Goal: Task Accomplishment & Management: Manage account settings

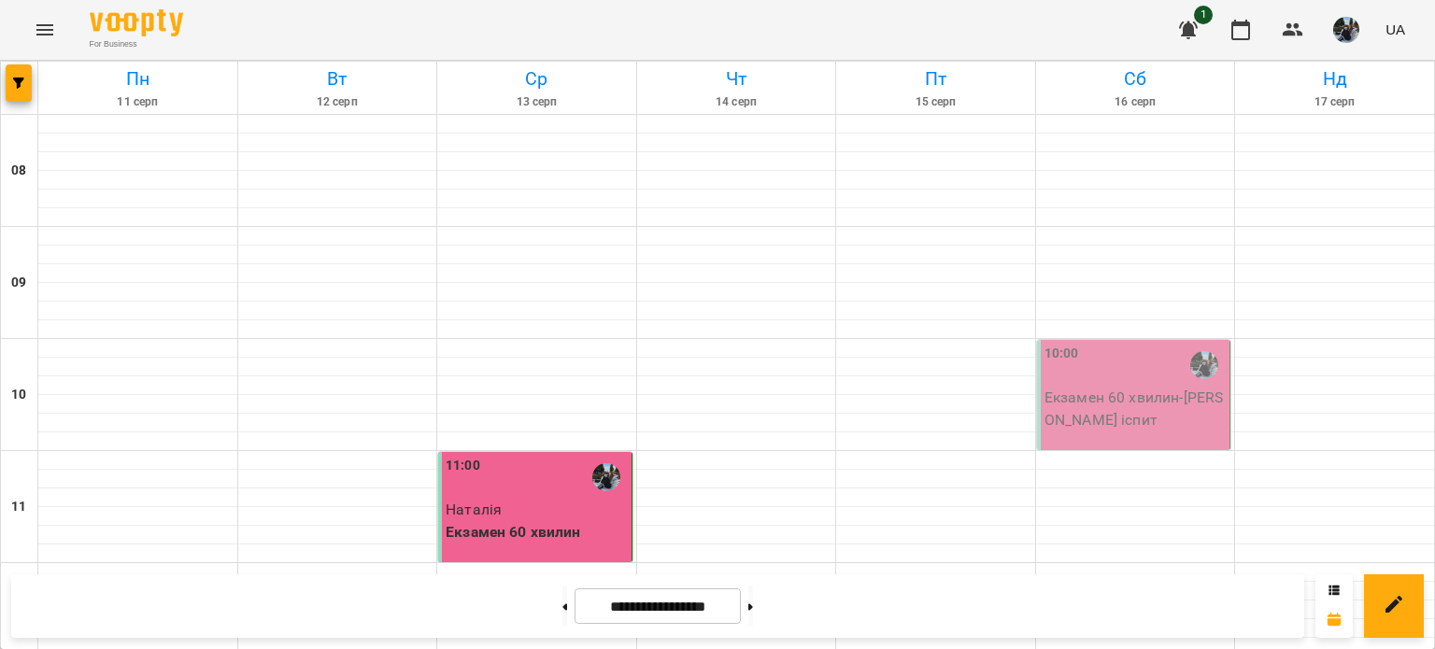
scroll to position [16, 0]
drag, startPoint x: 1084, startPoint y: 408, endPoint x: 1155, endPoint y: 366, distance: 82.5
click at [1155, 366] on div "10:00" at bounding box center [1135, 365] width 182 height 43
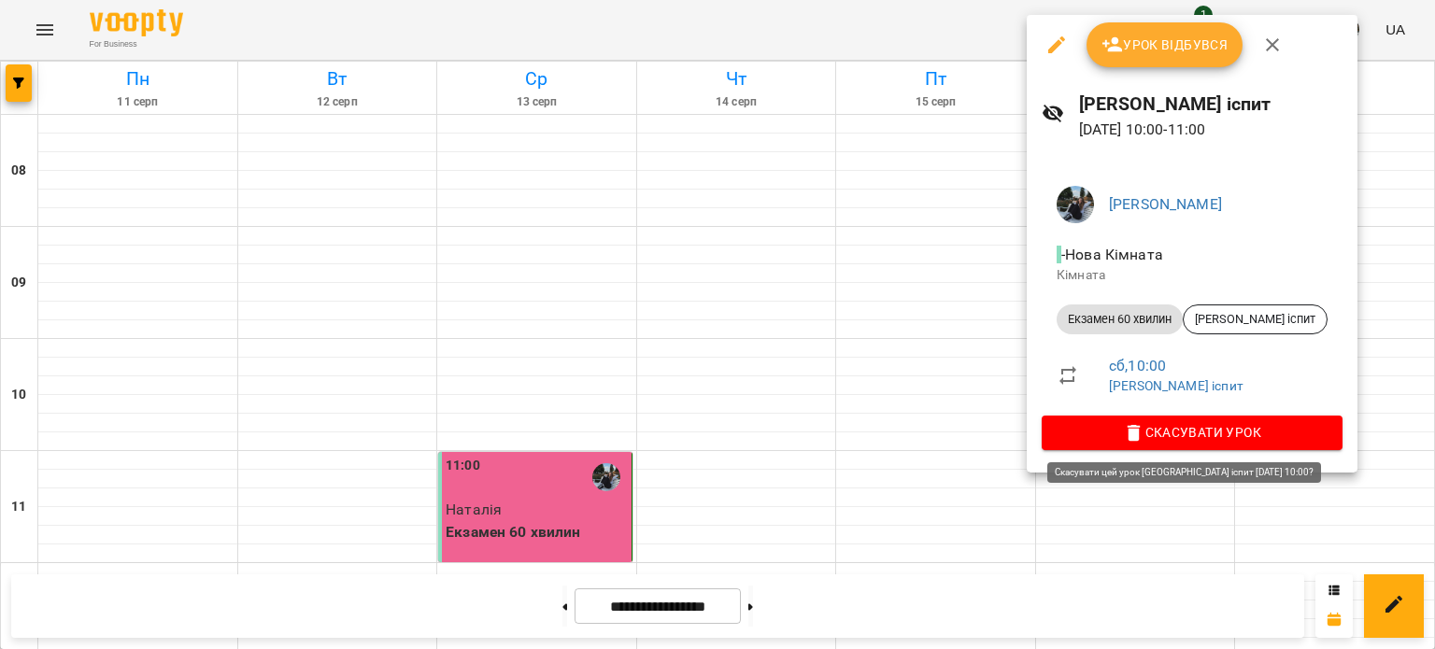
click at [1192, 432] on span "Скасувати Урок" at bounding box center [1191, 432] width 271 height 22
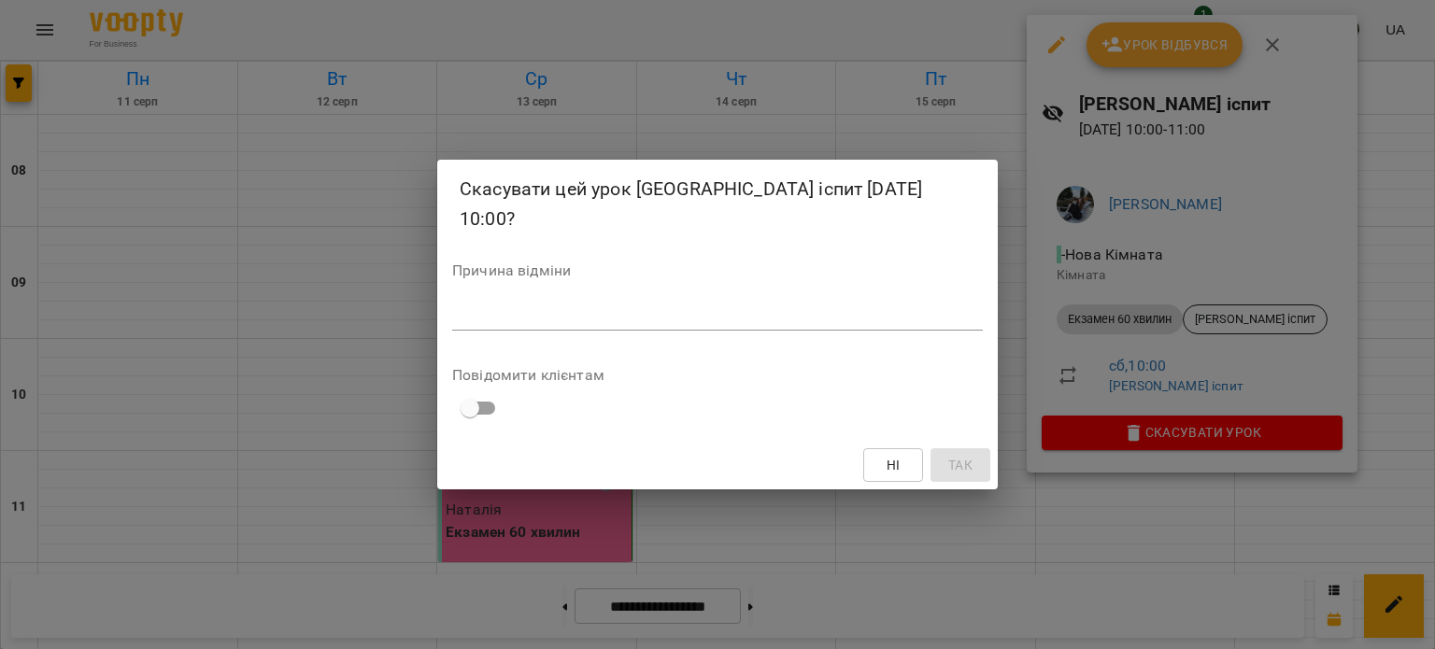
click at [555, 306] on textarea at bounding box center [717, 315] width 531 height 18
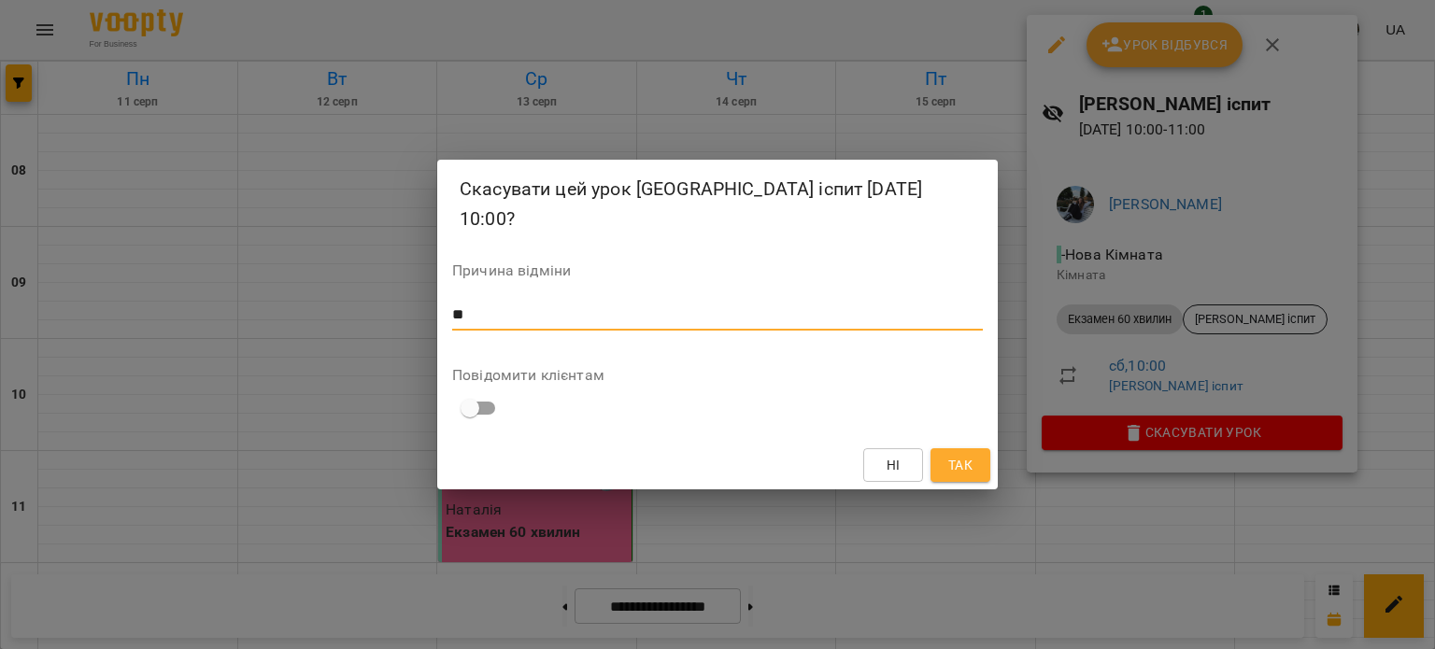
type textarea "*"
type textarea "**********"
click at [878, 374] on div "Повідомити клієнтам" at bounding box center [717, 397] width 531 height 58
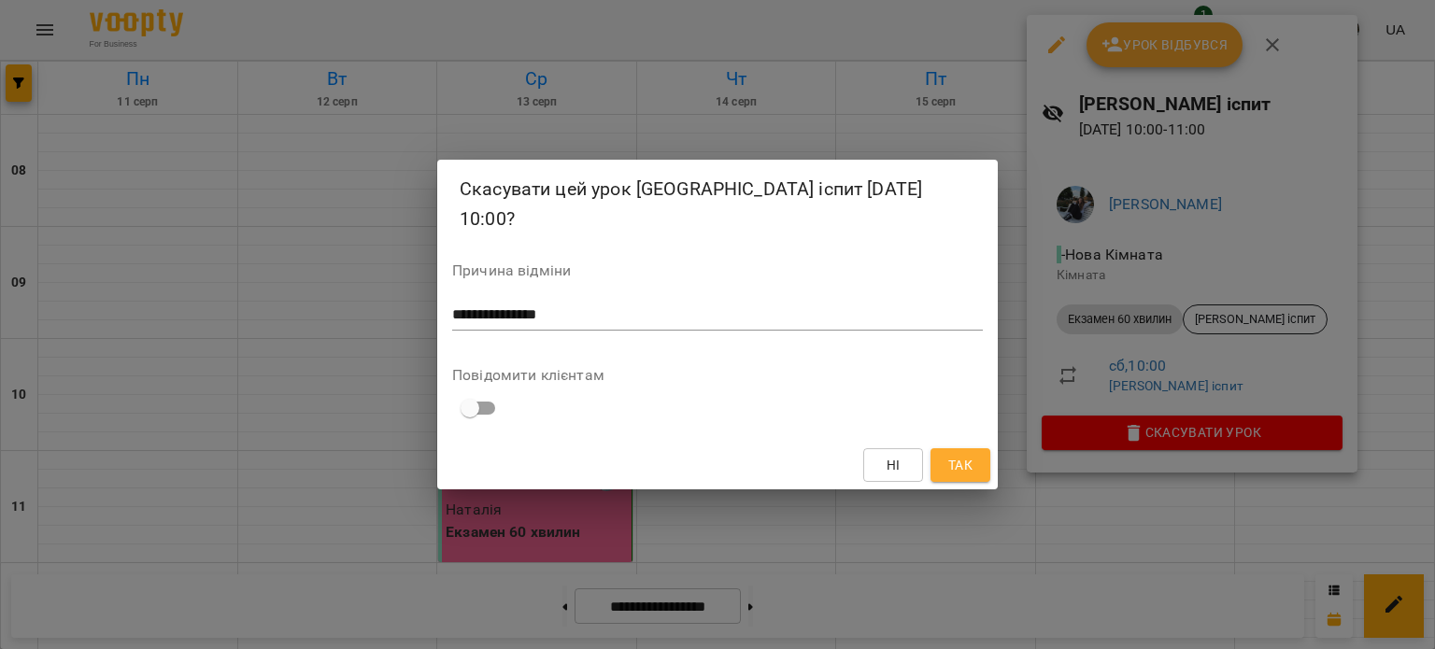
click at [948, 455] on span "Так" at bounding box center [960, 465] width 24 height 22
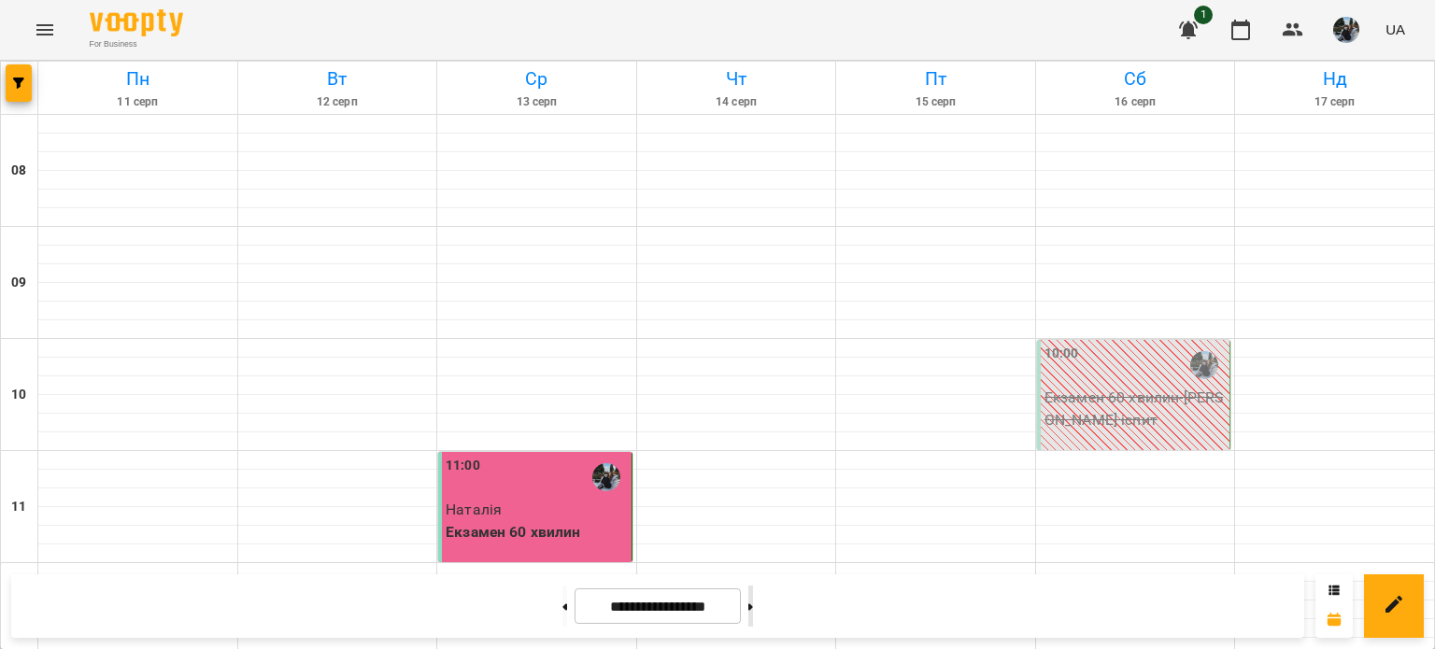
click at [753, 610] on icon at bounding box center [750, 606] width 5 height 7
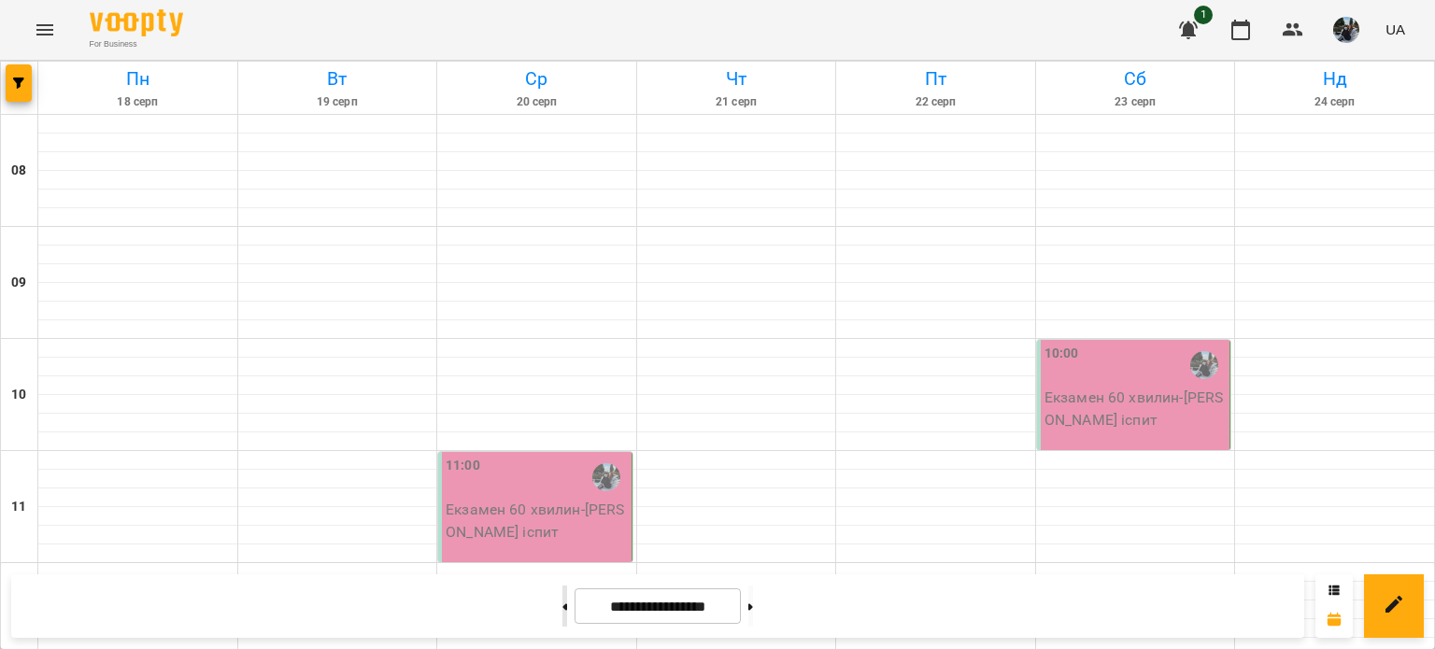
click at [562, 598] on button at bounding box center [564, 606] width 5 height 41
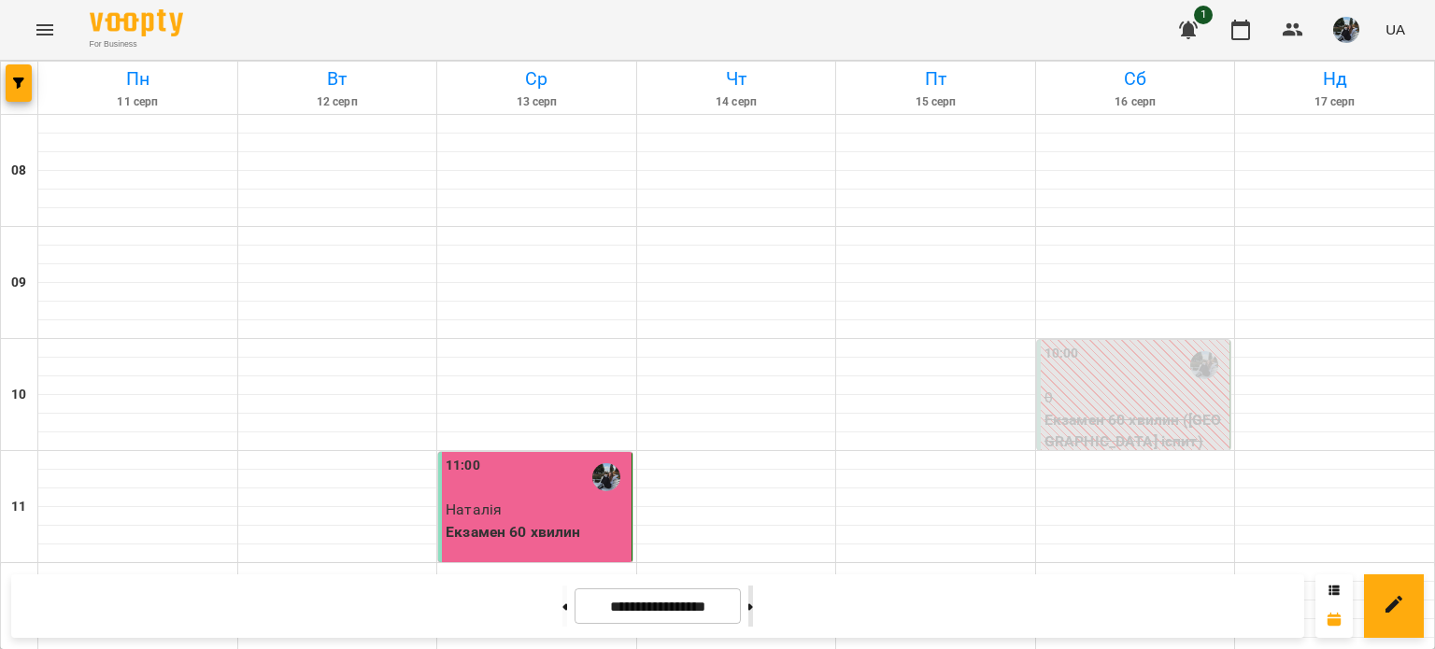
click at [753, 608] on button at bounding box center [750, 606] width 5 height 41
type input "**********"
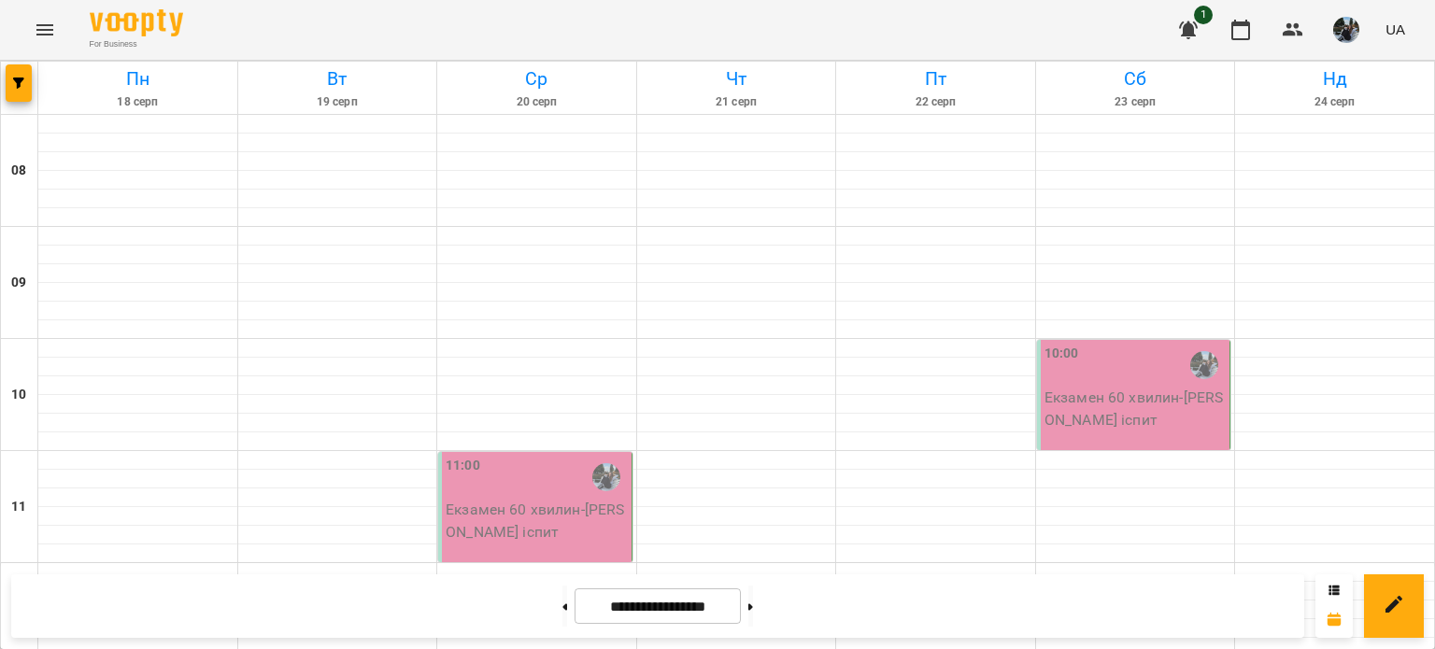
scroll to position [1230, 0]
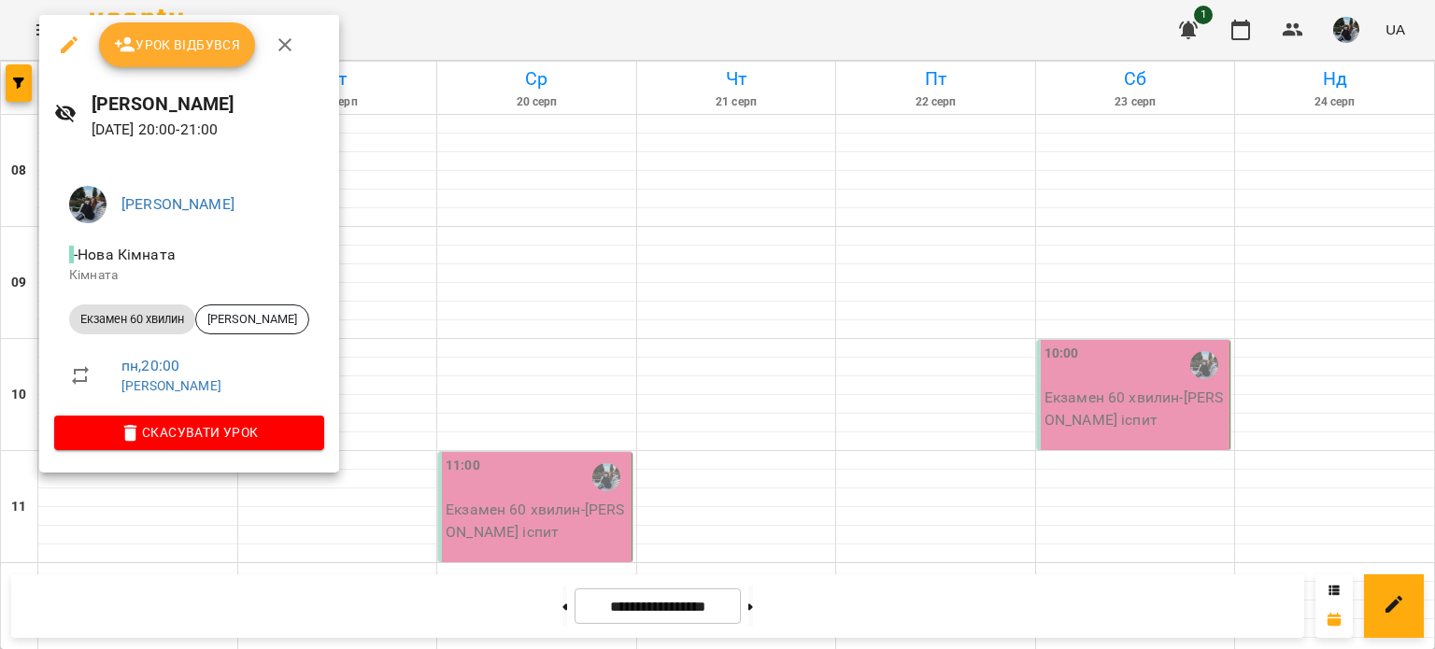
click at [190, 44] on span "Урок відбувся" at bounding box center [177, 45] width 127 height 22
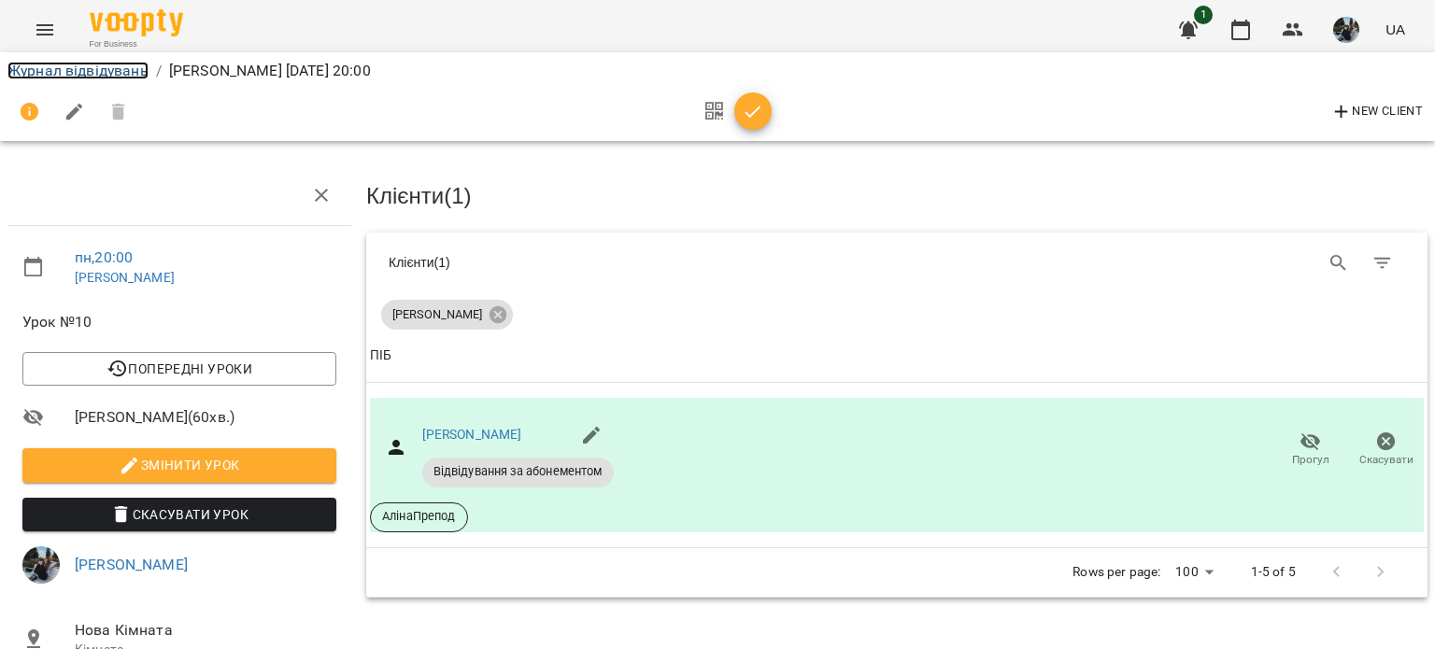
click at [89, 67] on link "Журнал відвідувань" at bounding box center [77, 71] width 141 height 18
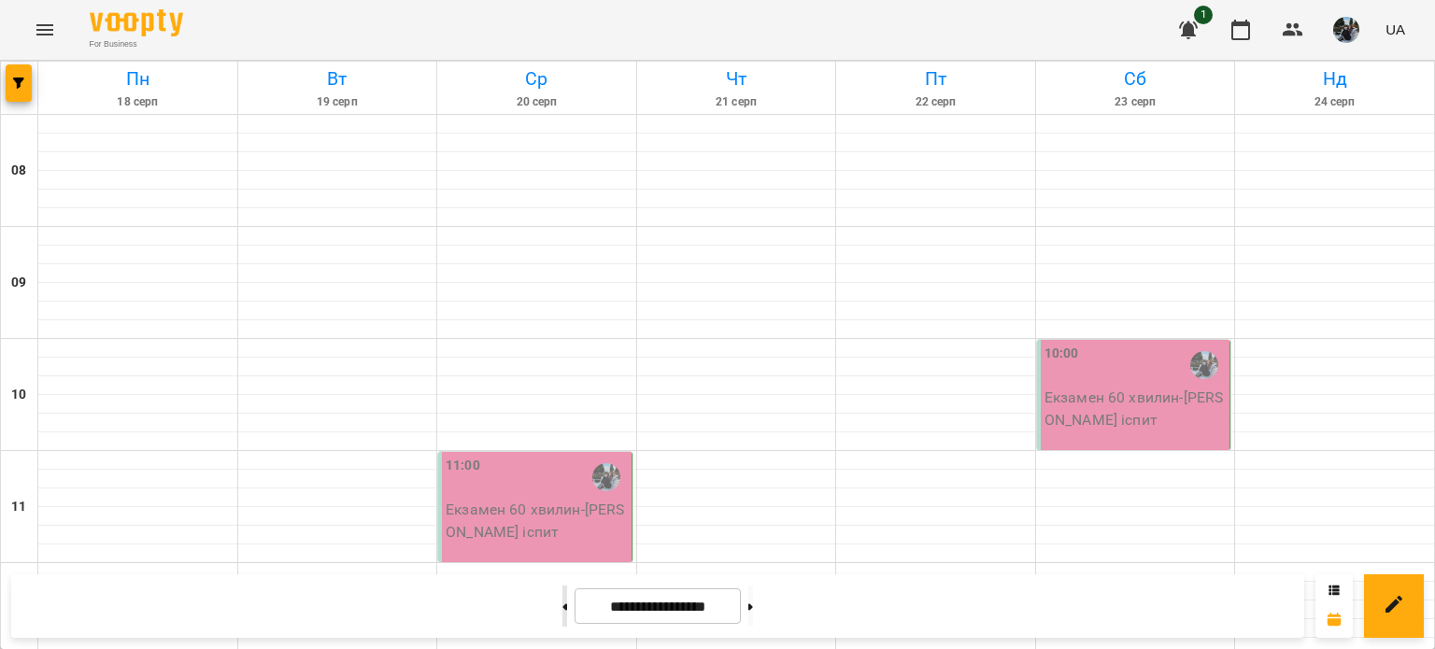
click at [562, 615] on button at bounding box center [564, 606] width 5 height 41
type input "**********"
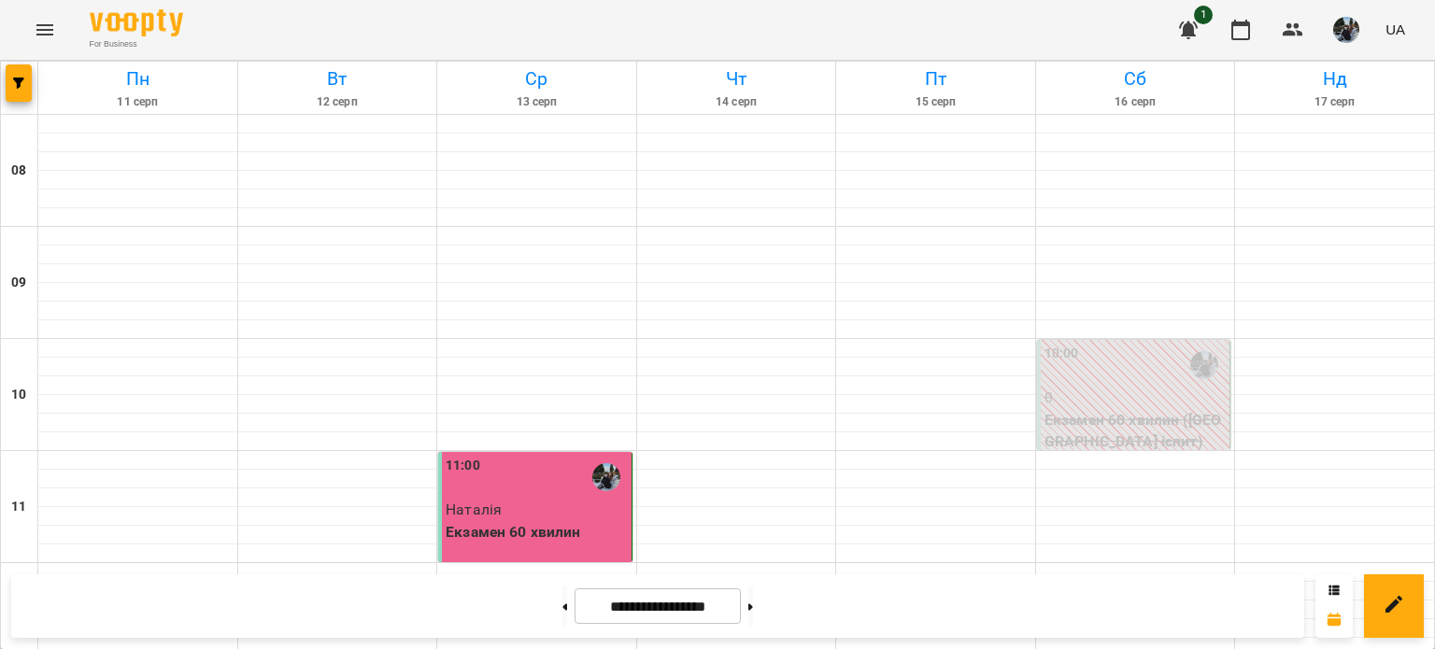
scroll to position [1230, 0]
